Goal: Task Accomplishment & Management: Manage account settings

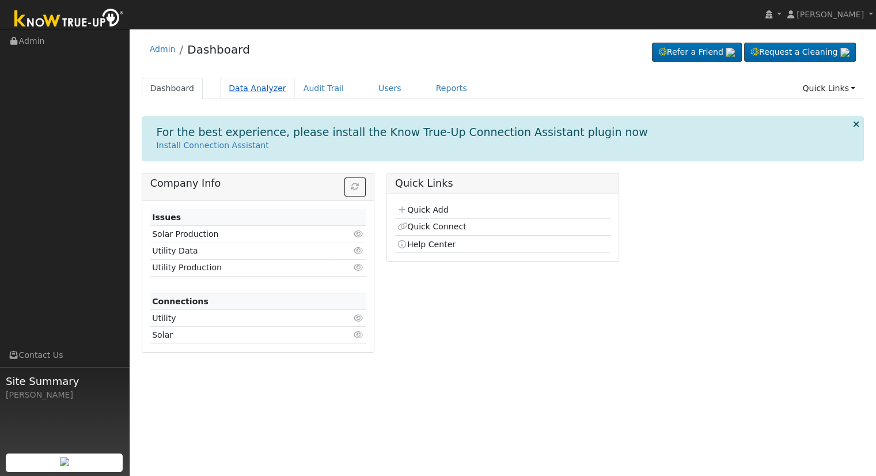
click at [244, 88] on link "Data Analyzer" at bounding box center [257, 88] width 75 height 21
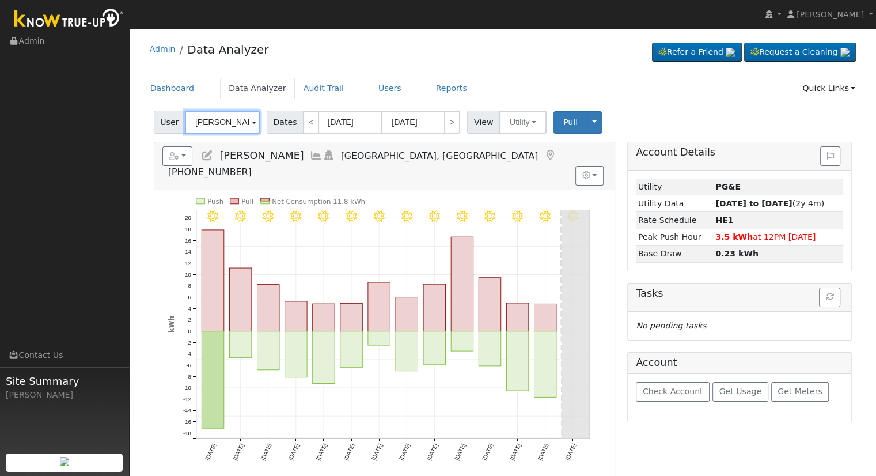
click at [233, 118] on input "[PERSON_NAME]" at bounding box center [222, 122] width 75 height 23
click at [233, 118] on input "Brett Hendricks" at bounding box center [222, 122] width 75 height 23
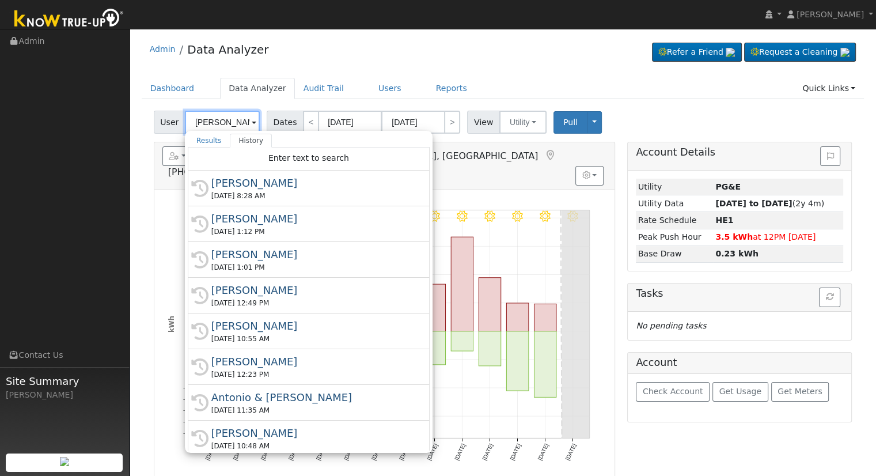
click at [233, 118] on input "Brett Hendricks" at bounding box center [222, 122] width 75 height 23
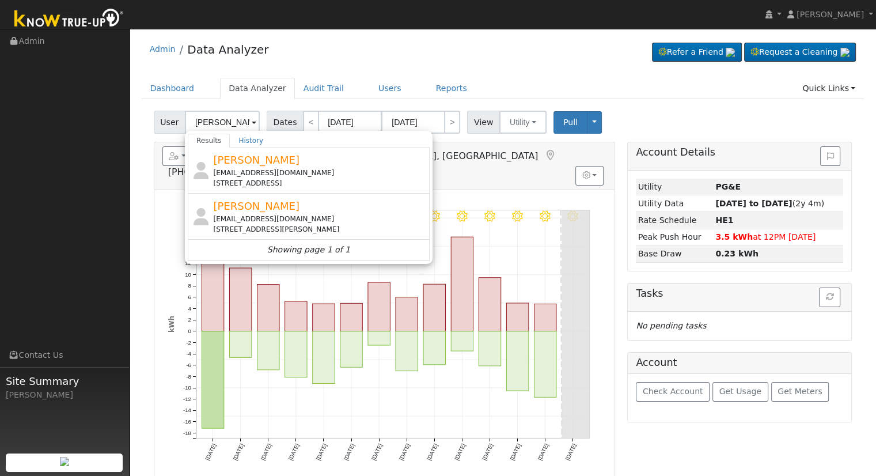
drag, startPoint x: 332, startPoint y: 179, endPoint x: 325, endPoint y: 179, distance: 7.5
click at [325, 179] on div "4630 North Crestmoor Avenue, Clovis, CA 93619" at bounding box center [320, 183] width 214 height 10
type input "Kevin Morrow"
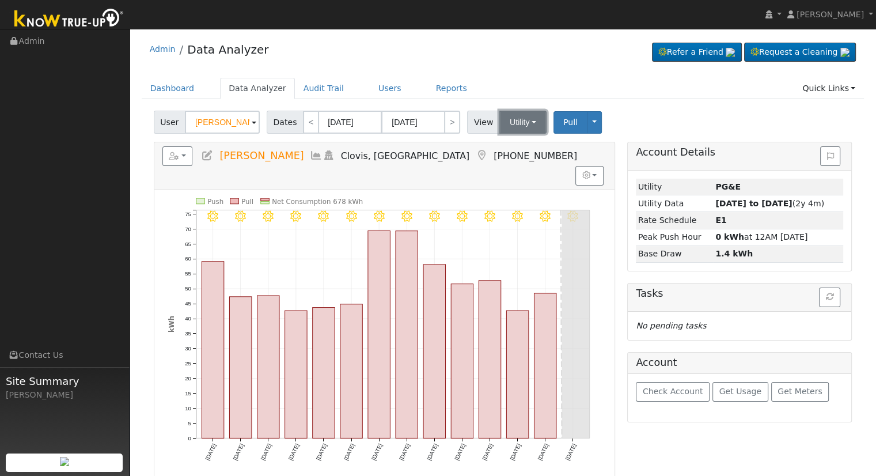
click at [529, 118] on button "Utility" at bounding box center [523, 122] width 47 height 23
click at [502, 166] on link "Solar" at bounding box center [537, 164] width 80 height 16
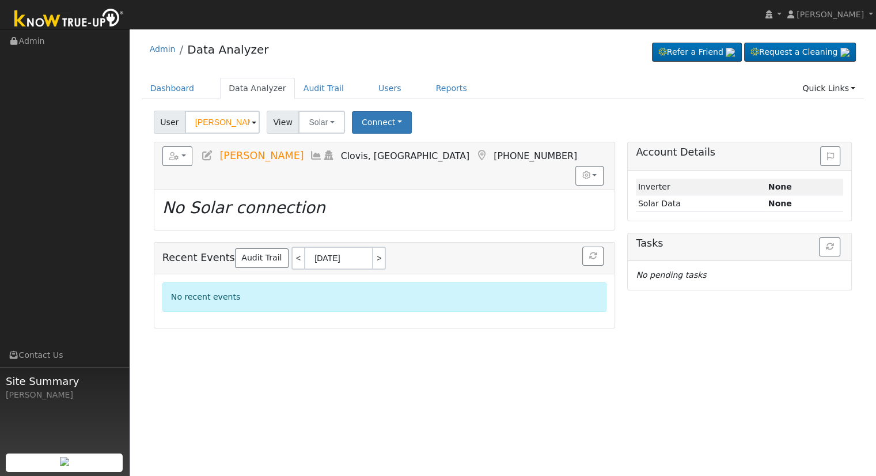
click at [205, 155] on icon at bounding box center [207, 155] width 13 height 10
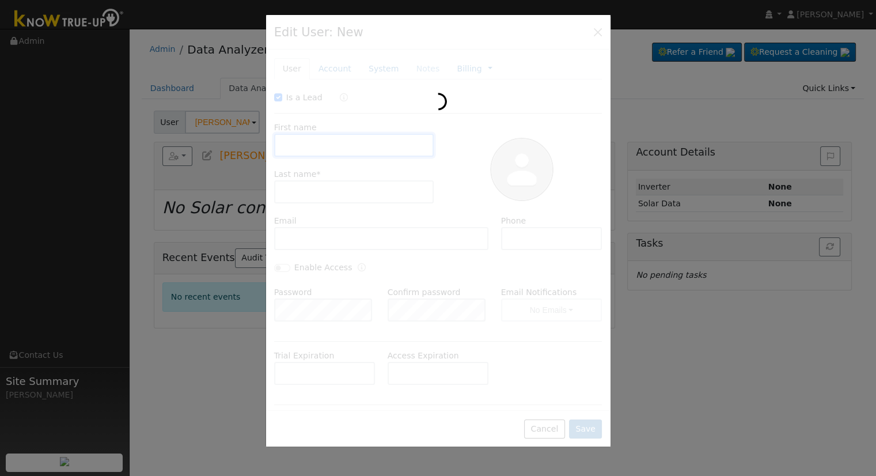
checkbox input "true"
type input "Kevin"
type input "Morrow"
type input "kkmnighttrain@aol.com"
type input "559-917-5689"
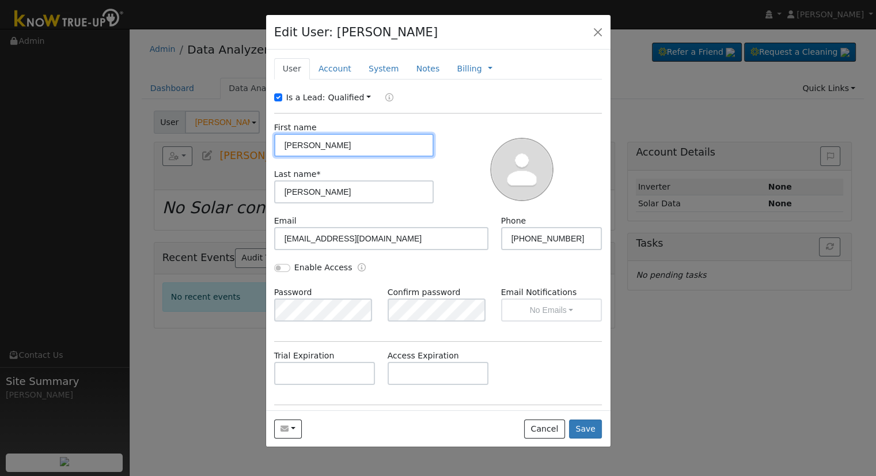
click at [402, 142] on input "Kevin" at bounding box center [354, 145] width 160 height 23
type input "Kevin & Patricia"
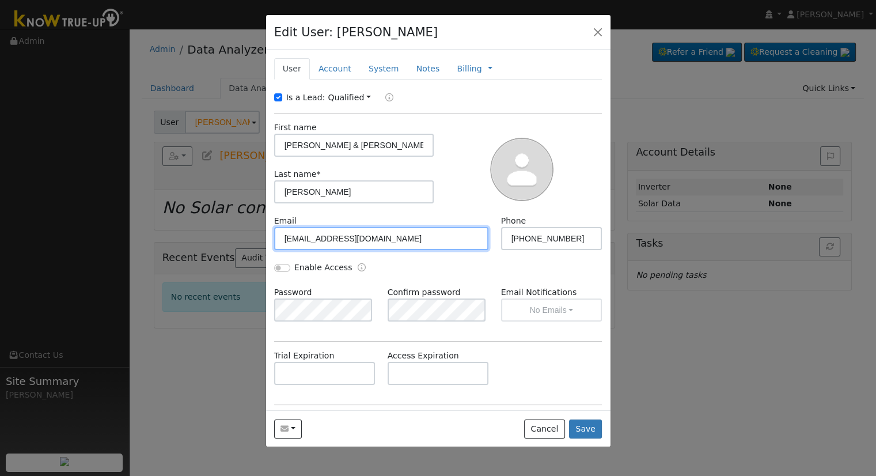
click at [384, 242] on input "kkmnighttrain@aol.com" at bounding box center [381, 238] width 215 height 23
drag, startPoint x: 277, startPoint y: 263, endPoint x: 283, endPoint y: 266, distance: 7.2
click at [278, 264] on input "Enable Access" at bounding box center [282, 268] width 16 height 8
checkbox input "true"
click at [521, 264] on div "Enable Access" at bounding box center [438, 274] width 340 height 25
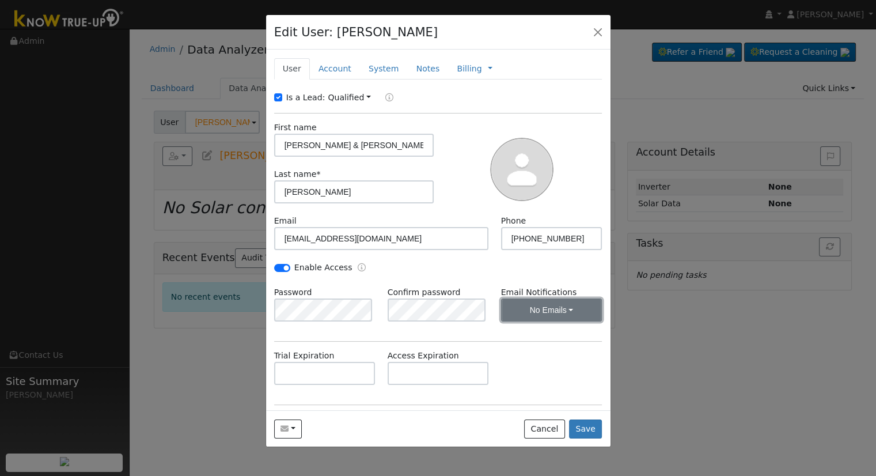
click at [533, 307] on button "No Emails" at bounding box center [551, 309] width 101 height 23
click at [537, 357] on link "Weekly Emails" at bounding box center [536, 351] width 80 height 16
click at [531, 273] on div "Enable Access" at bounding box center [438, 274] width 340 height 25
click at [517, 316] on button "Weekly Emails" at bounding box center [551, 309] width 101 height 23
click at [459, 268] on div "Enable Access" at bounding box center [438, 274] width 340 height 25
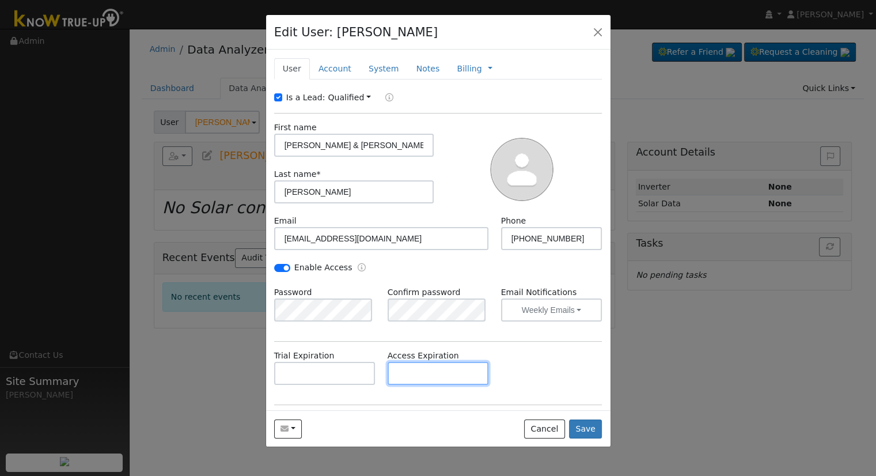
click at [415, 376] on input "text" at bounding box center [438, 373] width 101 height 23
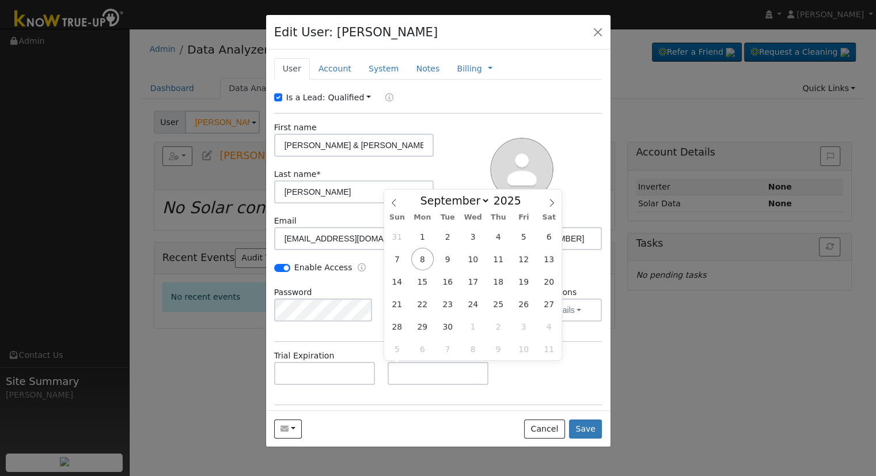
click at [576, 392] on div "Trial Expiration Access Expiration" at bounding box center [438, 373] width 340 height 47
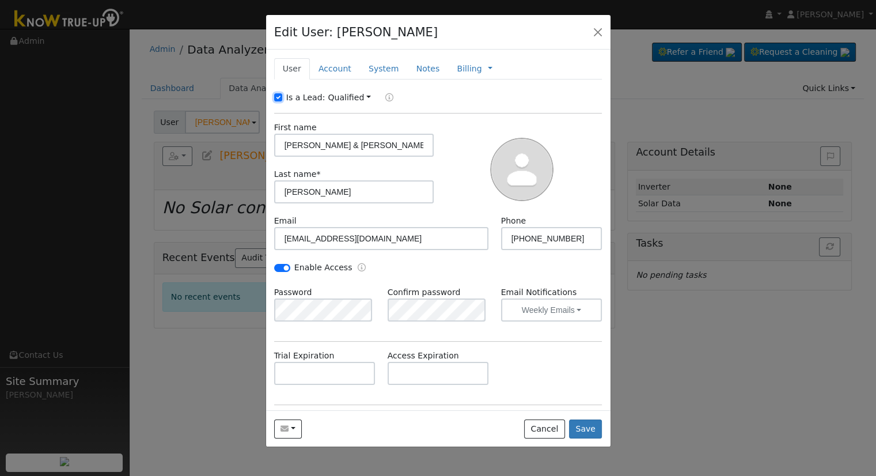
click at [277, 97] on input "Is a Lead:" at bounding box center [278, 97] width 8 height 8
checkbox input "false"
click at [335, 69] on link "Account" at bounding box center [335, 68] width 50 height 21
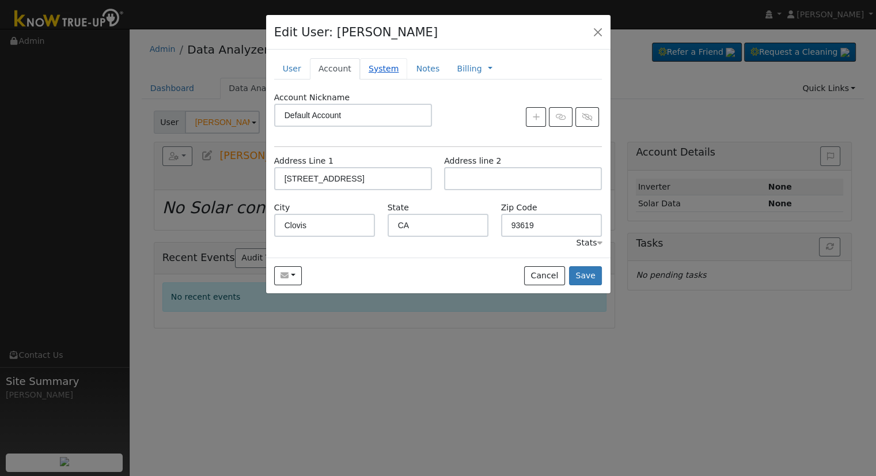
click at [365, 67] on link "System" at bounding box center [384, 68] width 48 height 21
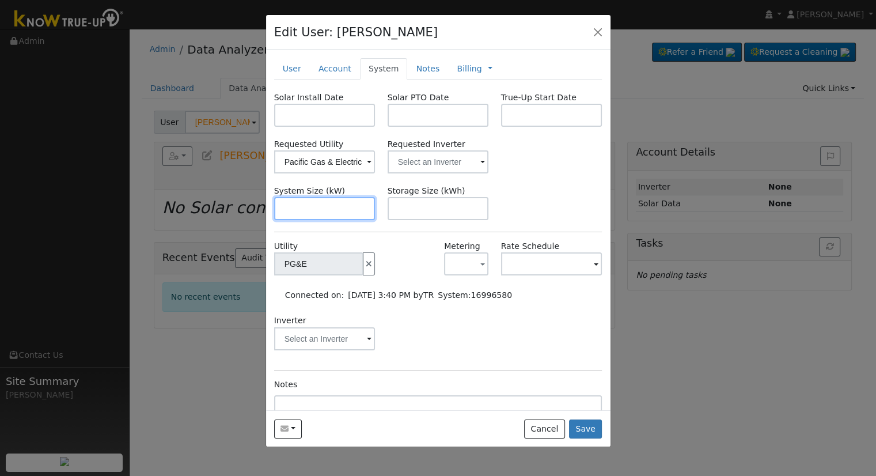
click at [304, 211] on input "text" at bounding box center [324, 208] width 101 height 23
paste input "11.070"
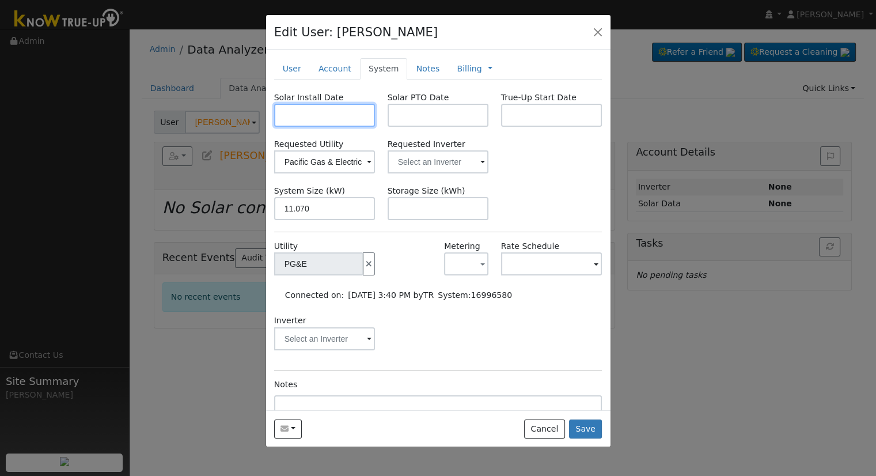
type input "11.1"
click at [336, 118] on input "text" at bounding box center [324, 115] width 101 height 23
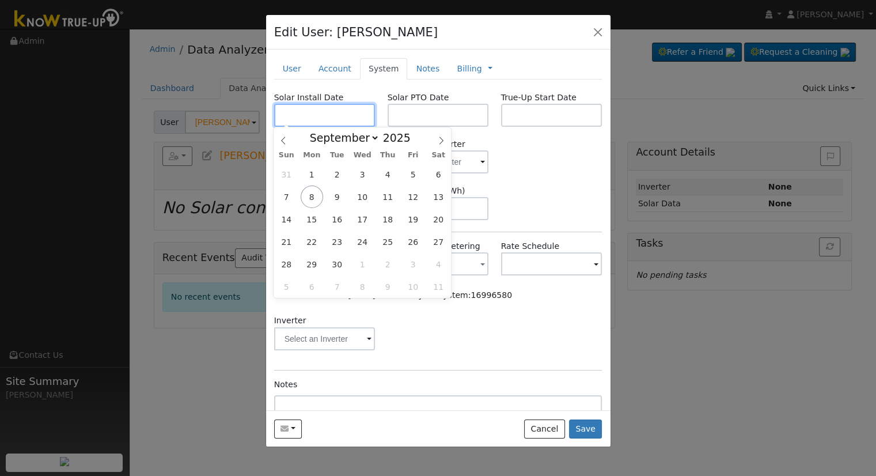
click at [310, 119] on input "text" at bounding box center [324, 115] width 101 height 23
paste input "8/4/2025"
type input "08/04/2025"
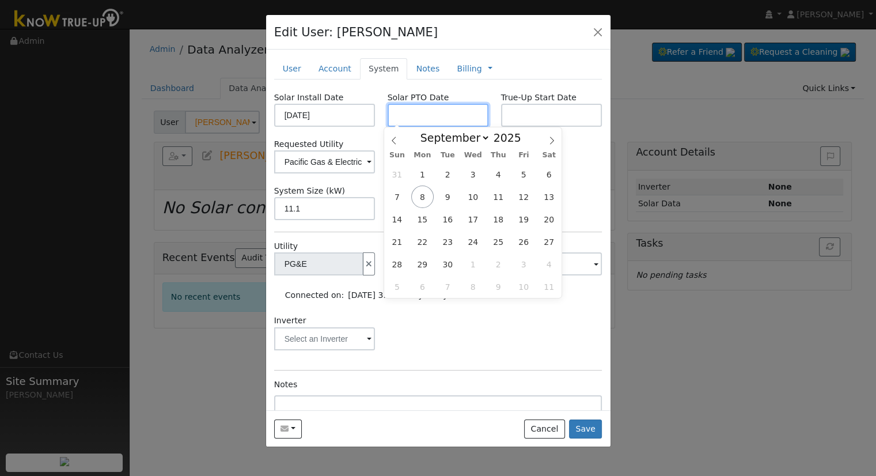
click at [416, 114] on input "text" at bounding box center [438, 115] width 101 height 23
click at [442, 115] on input "text" at bounding box center [438, 115] width 101 height 23
paste input "9/5/2025"
type input "09/05/2025"
click at [482, 332] on div "Inverter" at bounding box center [438, 338] width 340 height 47
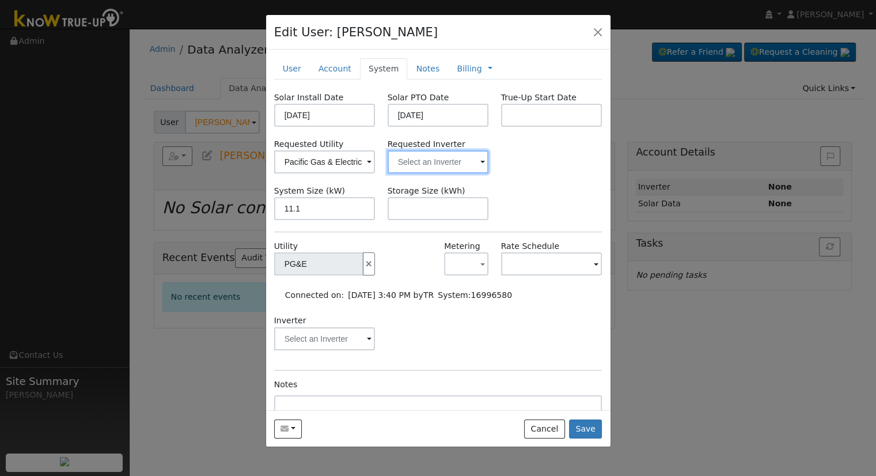
click at [419, 164] on input "text" at bounding box center [438, 161] width 101 height 23
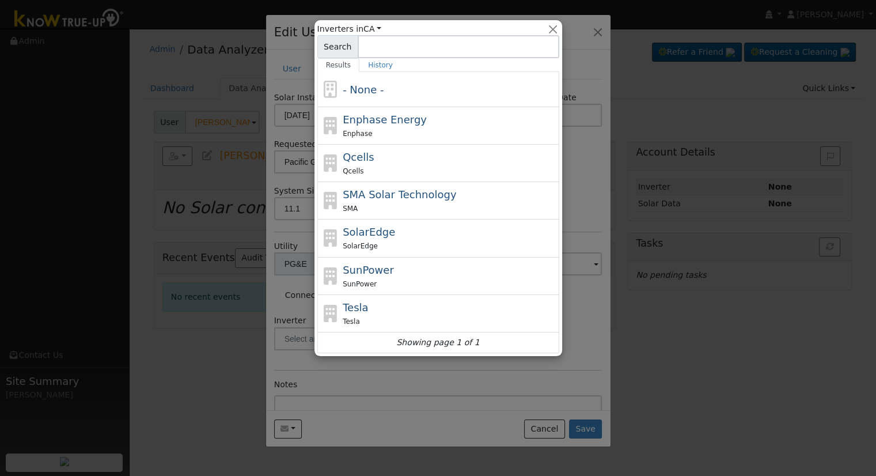
drag, startPoint x: 424, startPoint y: 164, endPoint x: 436, endPoint y: 157, distance: 13.7
click at [424, 165] on div "Qcells" at bounding box center [450, 171] width 214 height 12
type input "Qcells"
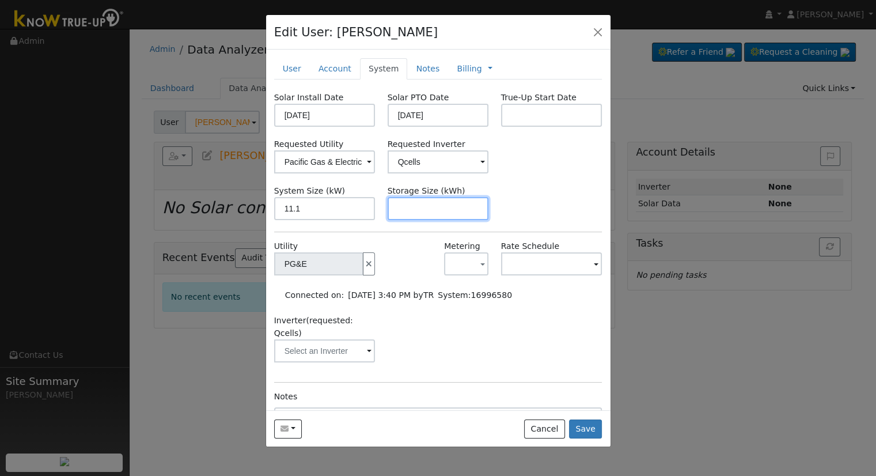
click at [427, 217] on input "text" at bounding box center [438, 208] width 101 height 23
click at [411, 214] on input "text" at bounding box center [438, 208] width 101 height 23
paste input "20.00"
type input "20"
click at [415, 72] on link "Notes" at bounding box center [427, 68] width 41 height 21
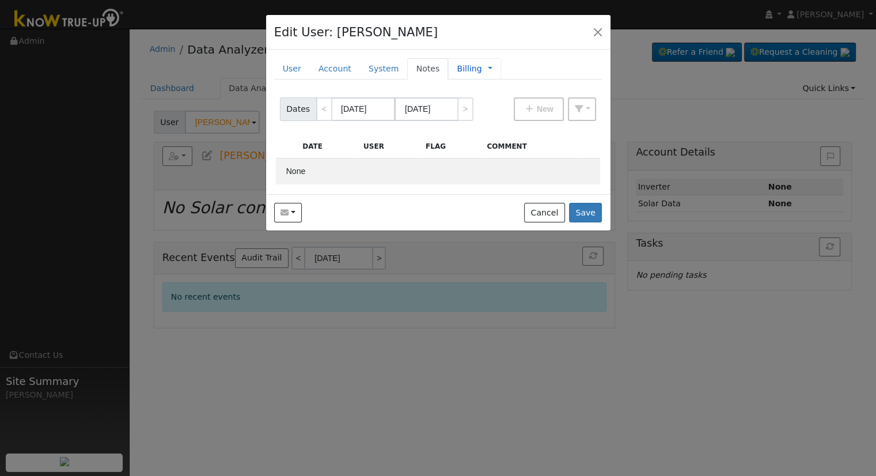
click at [457, 70] on link "Billing" at bounding box center [469, 69] width 25 height 12
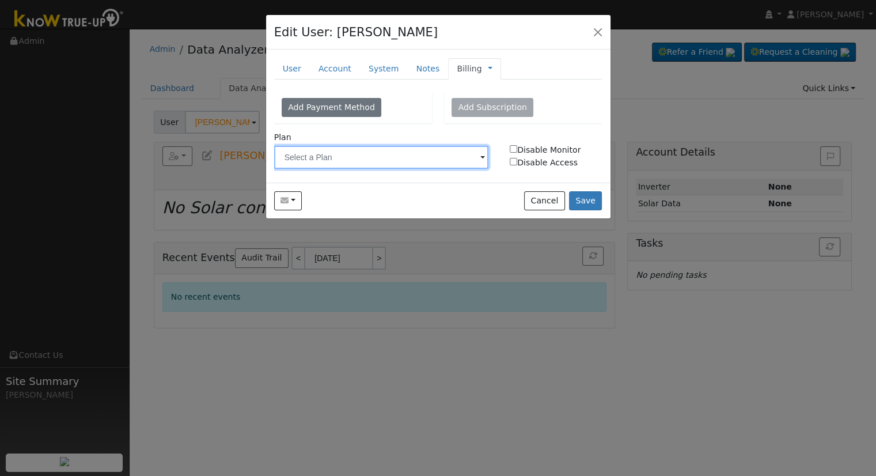
click at [388, 165] on input "text" at bounding box center [381, 157] width 215 height 23
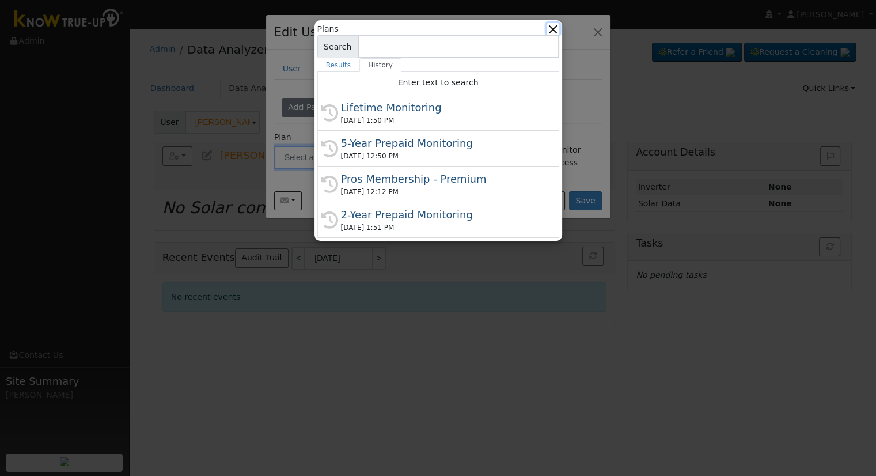
click at [559, 29] on button "button" at bounding box center [553, 29] width 12 height 12
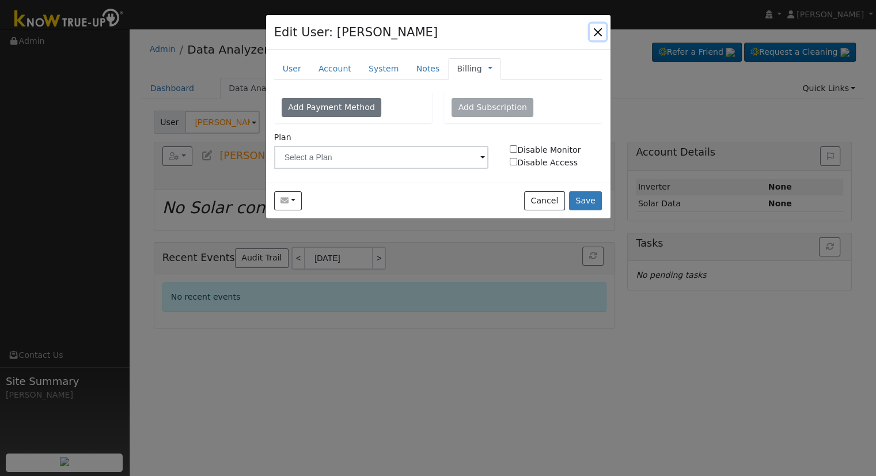
click at [599, 33] on button "button" at bounding box center [598, 32] width 16 height 16
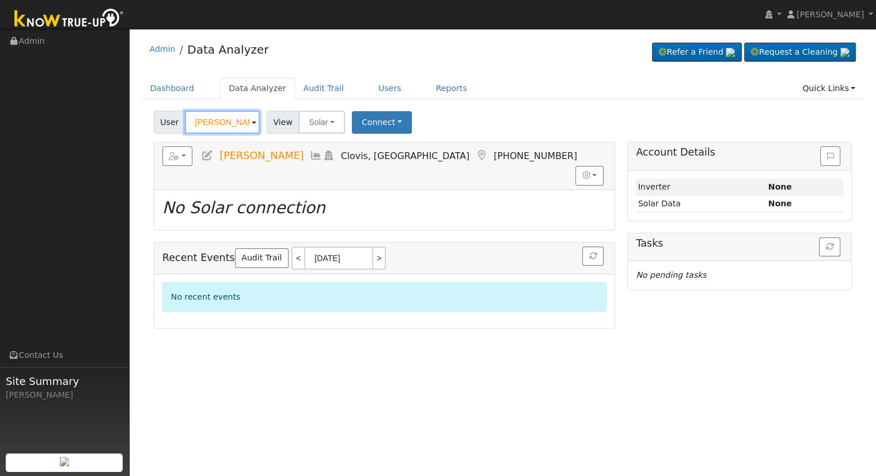
click at [234, 126] on input "Kevin Morrow" at bounding box center [222, 122] width 75 height 23
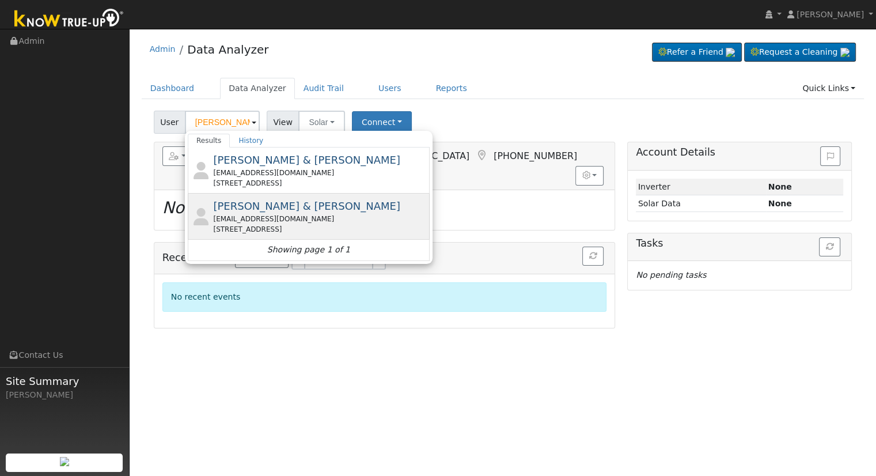
click at [375, 218] on div "tracyleach@cusd.com" at bounding box center [320, 219] width 214 height 10
type input "Ronald & Tracy Leach"
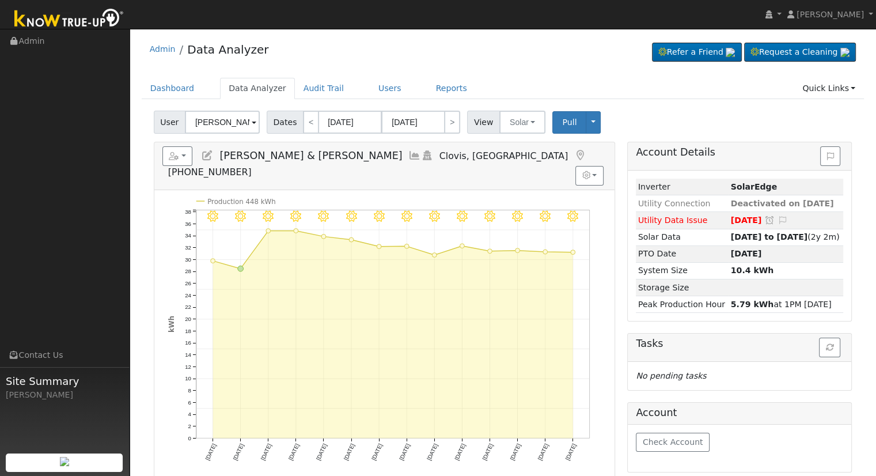
click at [206, 157] on icon at bounding box center [207, 155] width 13 height 10
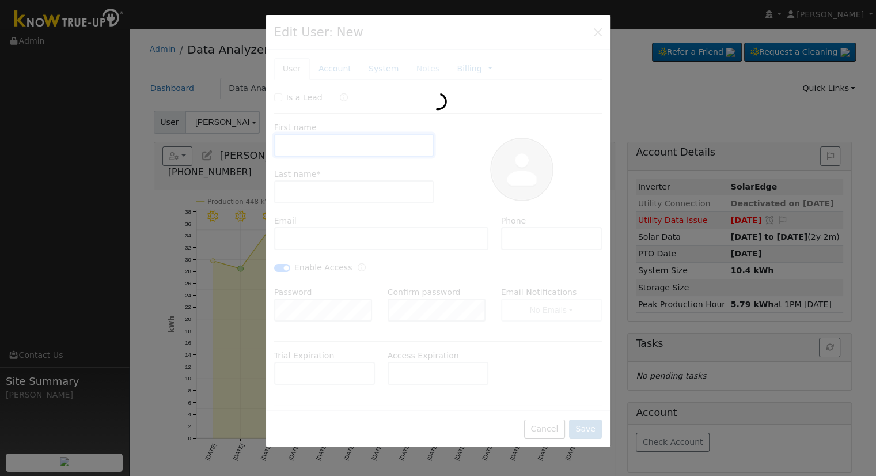
type input "Ronald & Tracy"
type input "Leach"
type input "tracyleach@cusd.com"
type input "559 593 0678"
checkbox input "true"
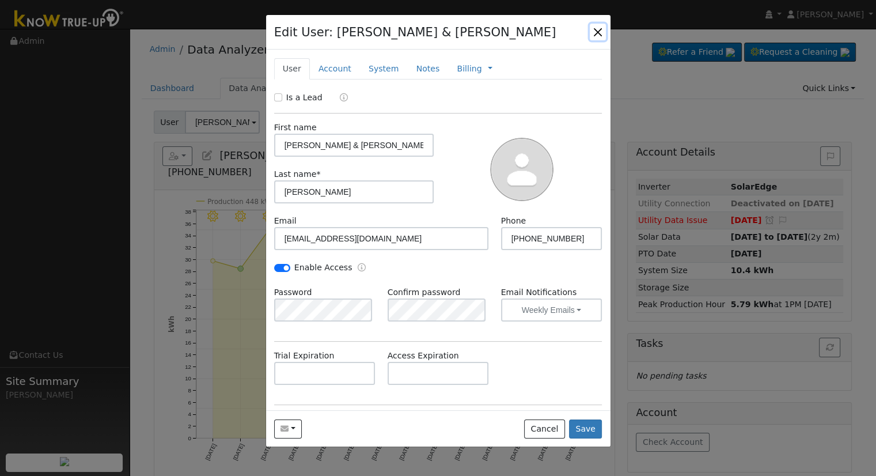
click at [600, 31] on button "button" at bounding box center [598, 32] width 16 height 16
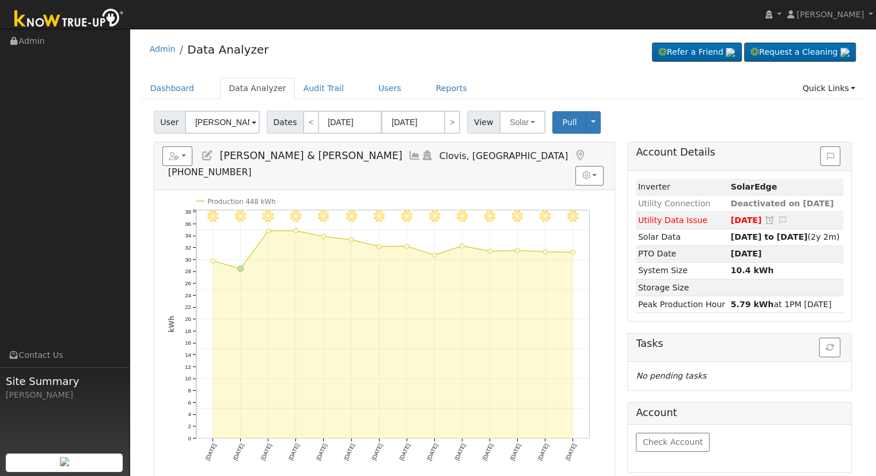
click at [207, 155] on icon at bounding box center [207, 155] width 13 height 10
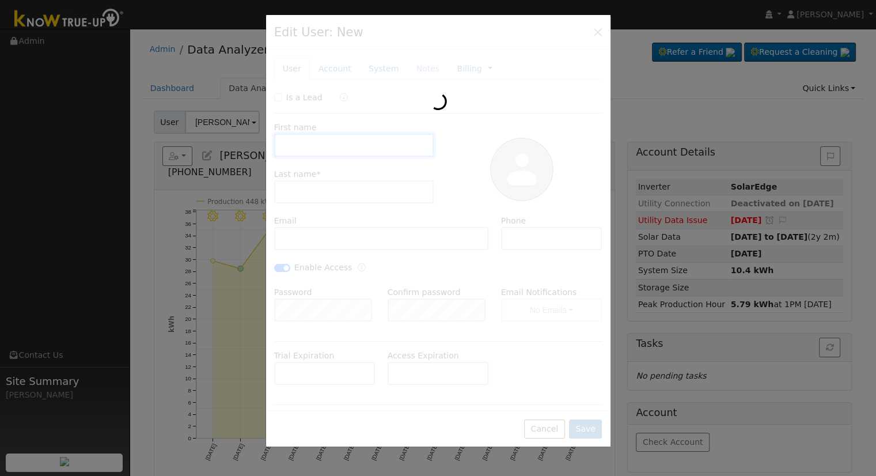
type input "Ronald & Tracy"
type input "Leach"
type input "tracyleach@cusd.com"
type input "559 593 0678"
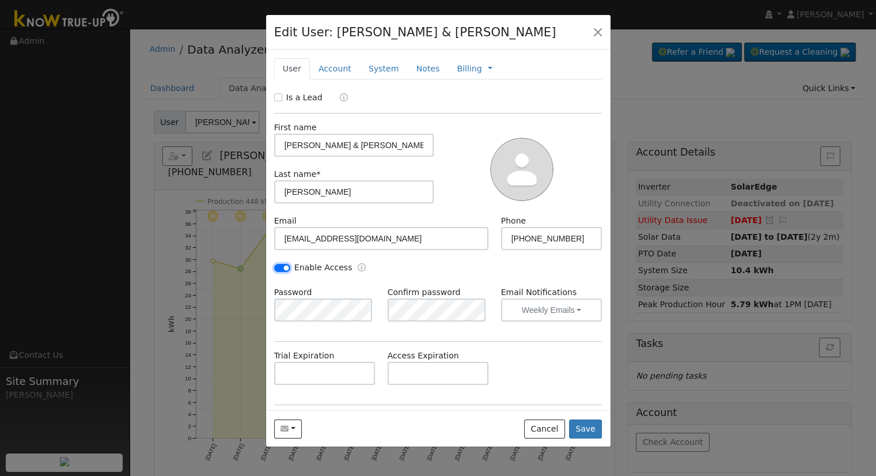
click at [287, 268] on input "Enable Access" at bounding box center [282, 268] width 16 height 8
checkbox input "false"
click at [461, 68] on link "Billing" at bounding box center [469, 69] width 25 height 12
type input "Lifetime Monitoring"
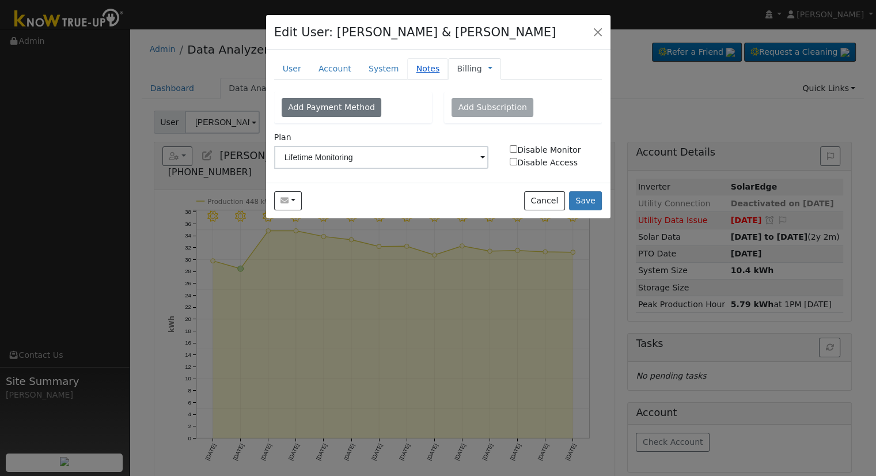
click at [408, 70] on link "Notes" at bounding box center [427, 68] width 41 height 21
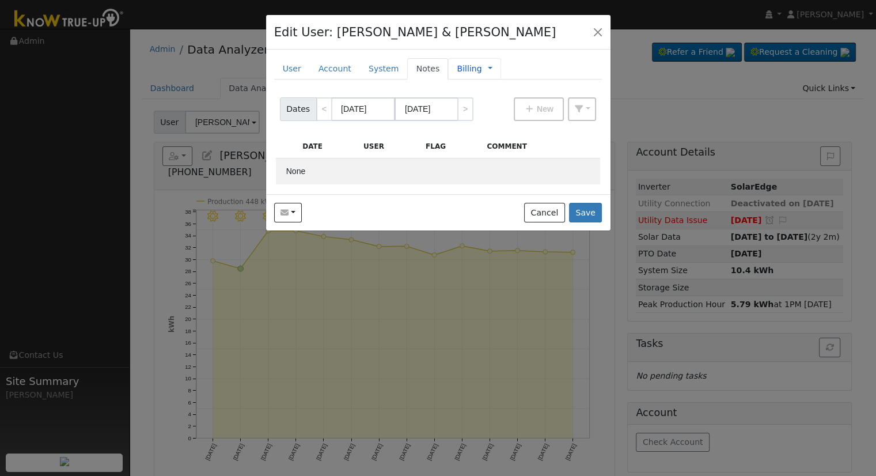
click at [464, 70] on link "Billing" at bounding box center [469, 69] width 25 height 12
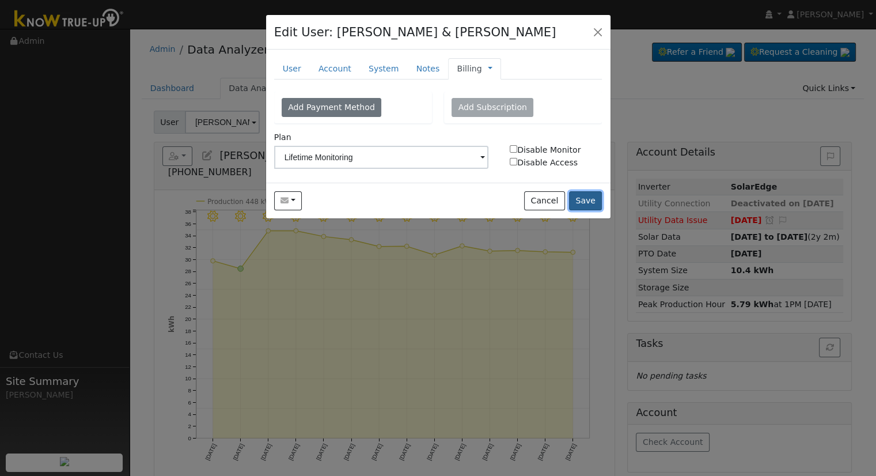
click at [595, 191] on button "Save" at bounding box center [585, 201] width 33 height 20
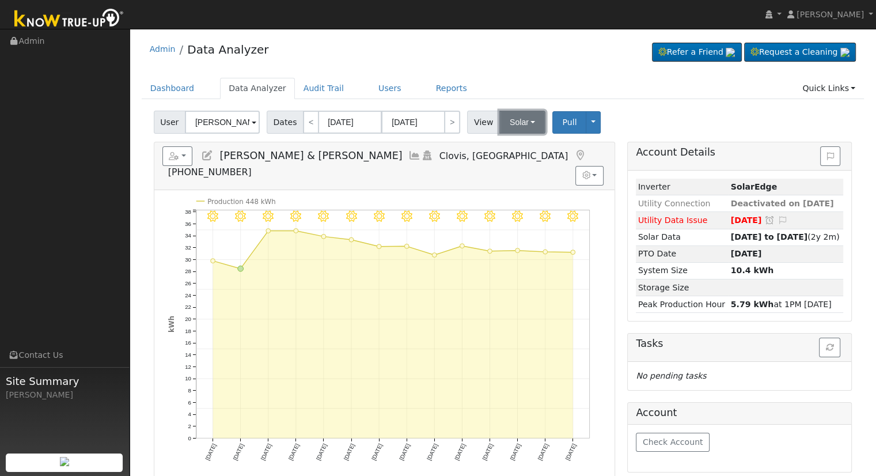
click at [519, 120] on button "Solar" at bounding box center [523, 122] width 46 height 23
click at [525, 146] on link "Utility" at bounding box center [537, 147] width 80 height 16
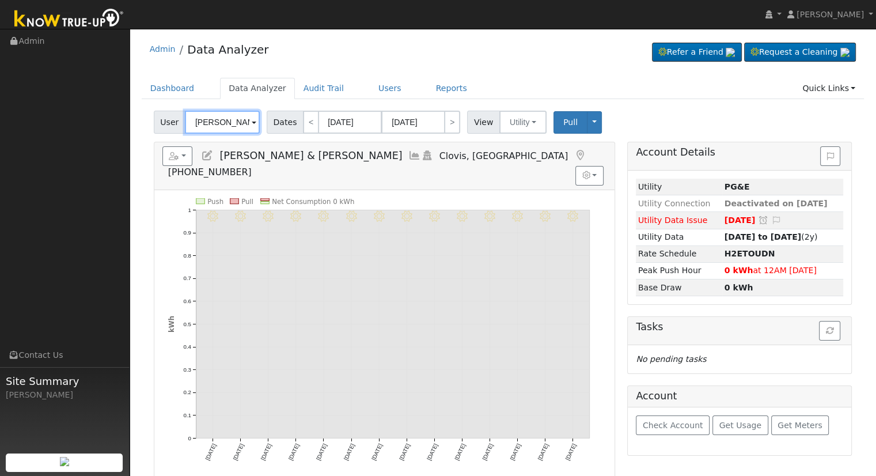
click at [225, 119] on input "Ronald & Tracy Leach" at bounding box center [222, 122] width 75 height 23
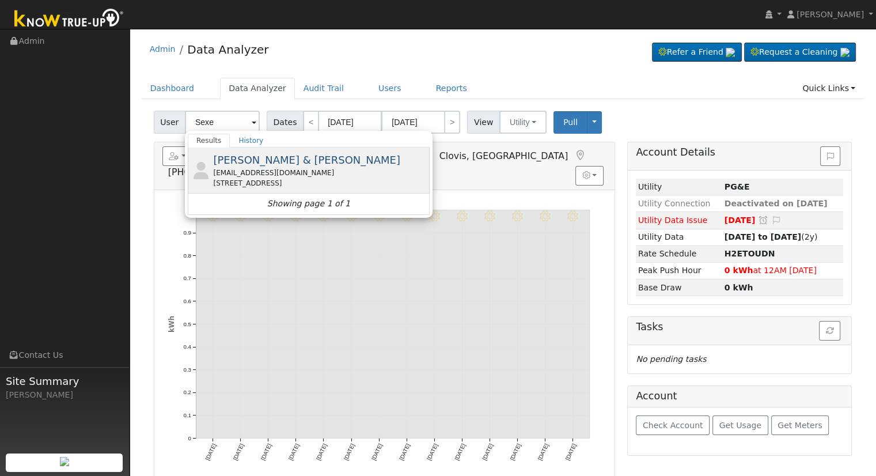
click at [265, 168] on div "ssexenian@hotmail.com" at bounding box center [320, 173] width 214 height 10
type input "George & Silva Sexenian"
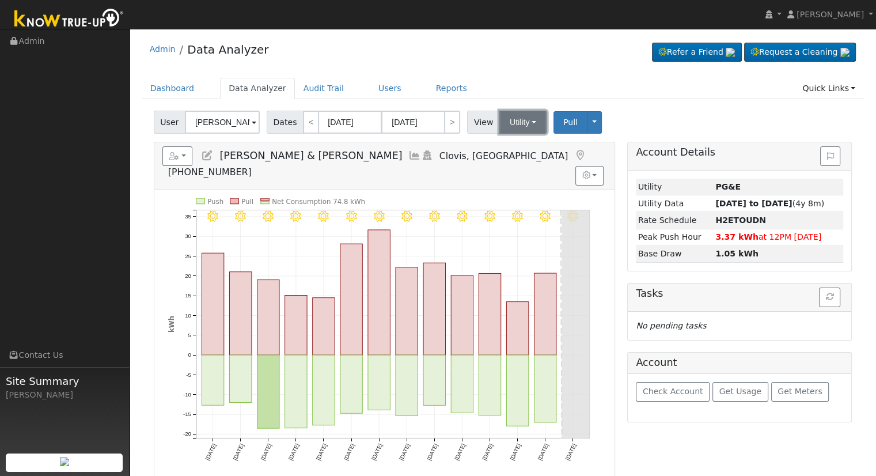
click at [525, 112] on button "Utility" at bounding box center [523, 122] width 47 height 23
click at [207, 152] on icon at bounding box center [207, 155] width 13 height 10
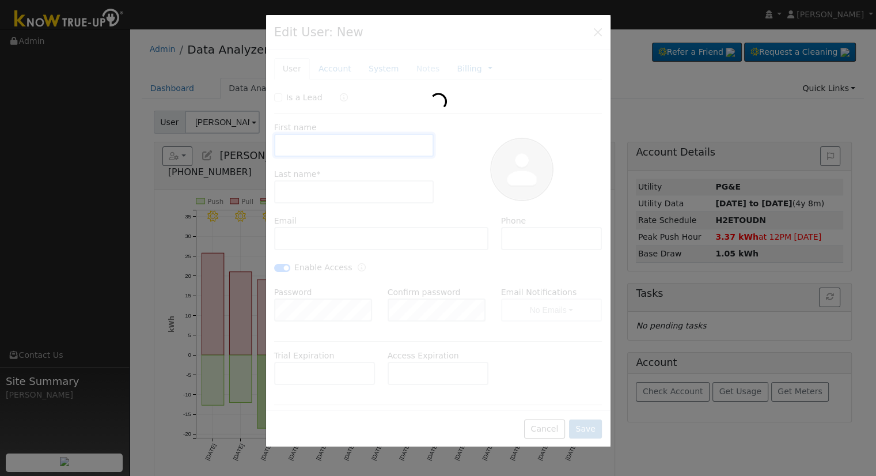
type input "George & Silva"
type input "Sexenian"
type input "ssexenian@hotmail.com"
type input "559-430-6047"
checkbox input "true"
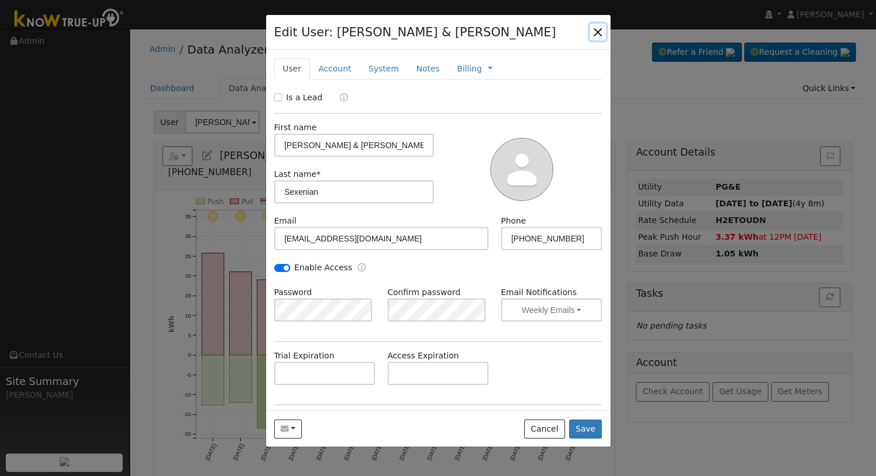
click at [596, 33] on button "button" at bounding box center [598, 32] width 16 height 16
